Goal: Find specific page/section: Find specific page/section

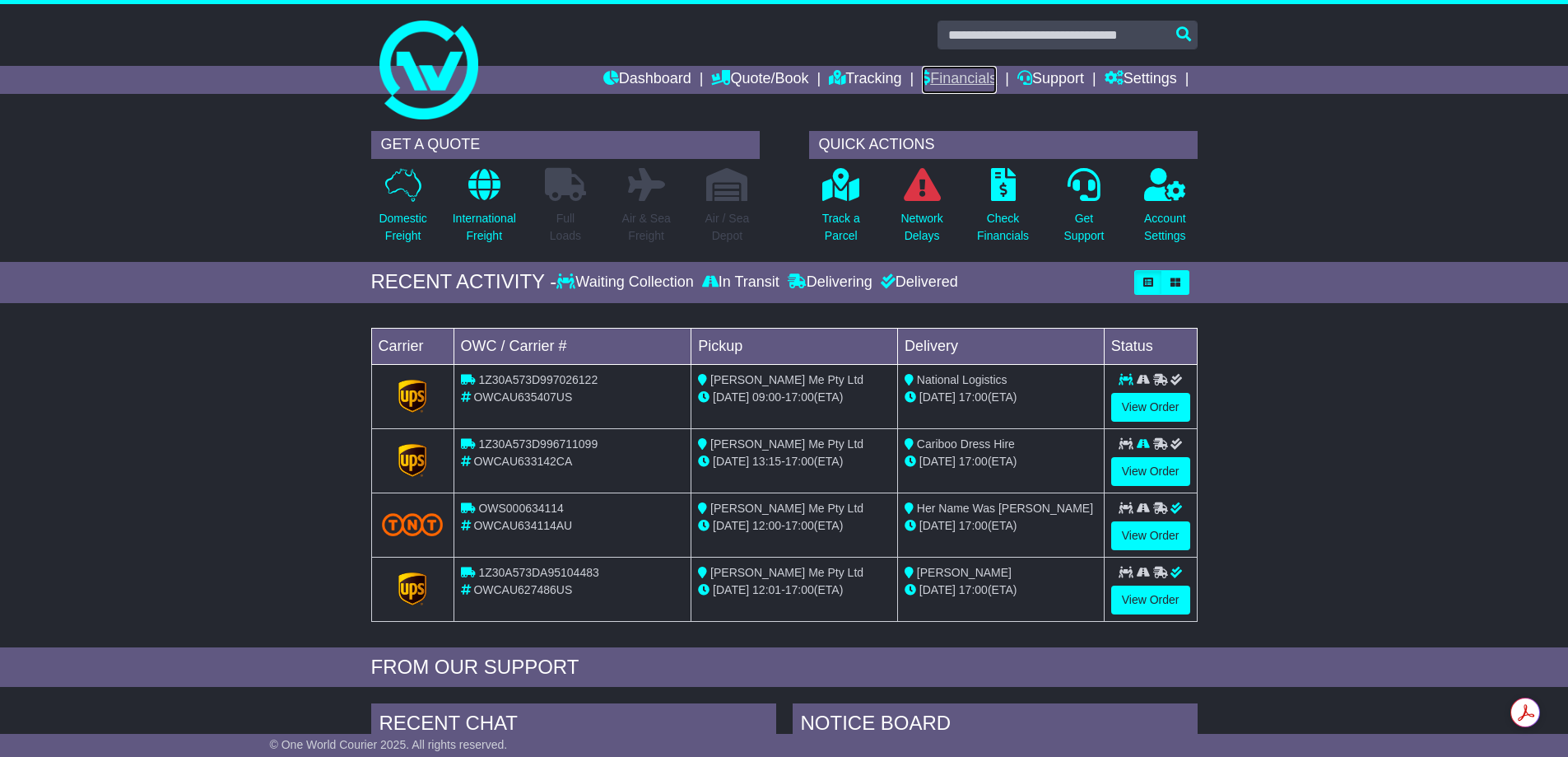
click at [937, 77] on link "Financials" at bounding box center [959, 80] width 75 height 28
